Goal: Navigation & Orientation: Find specific page/section

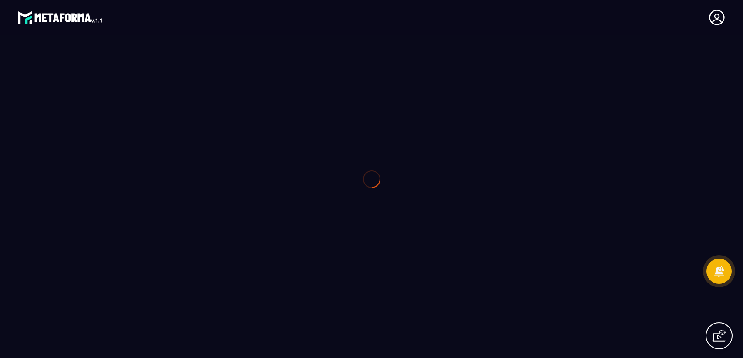
click at [641, 144] on div at bounding box center [371, 179] width 743 height 358
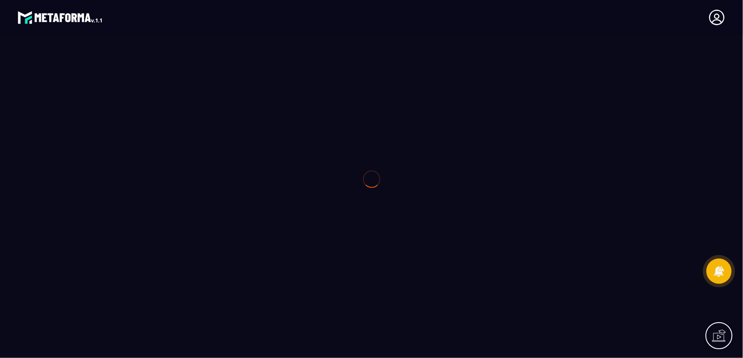
click at [641, 144] on div at bounding box center [371, 179] width 743 height 358
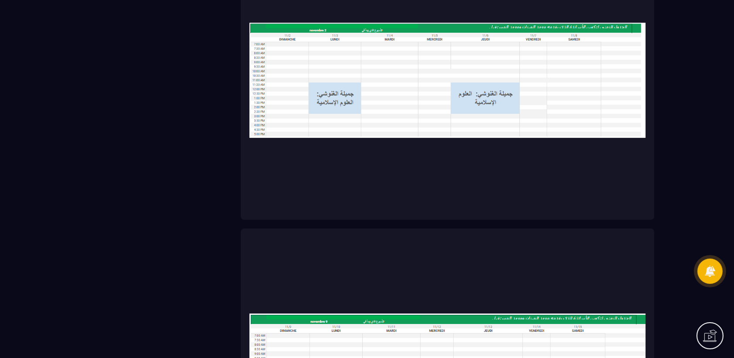
scroll to position [2450, 0]
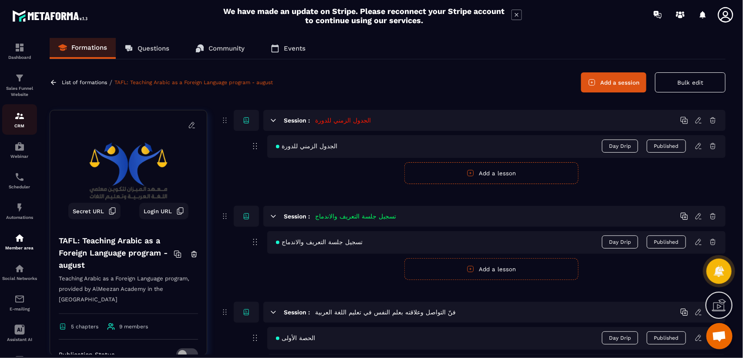
scroll to position [156, 0]
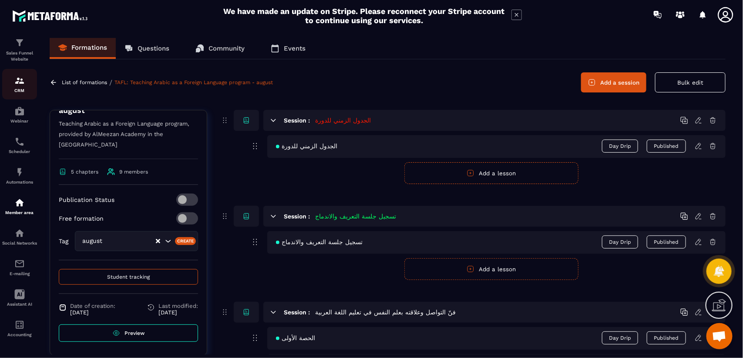
click at [17, 76] on img at bounding box center [19, 80] width 10 height 10
